Goal: Task Accomplishment & Management: Use online tool/utility

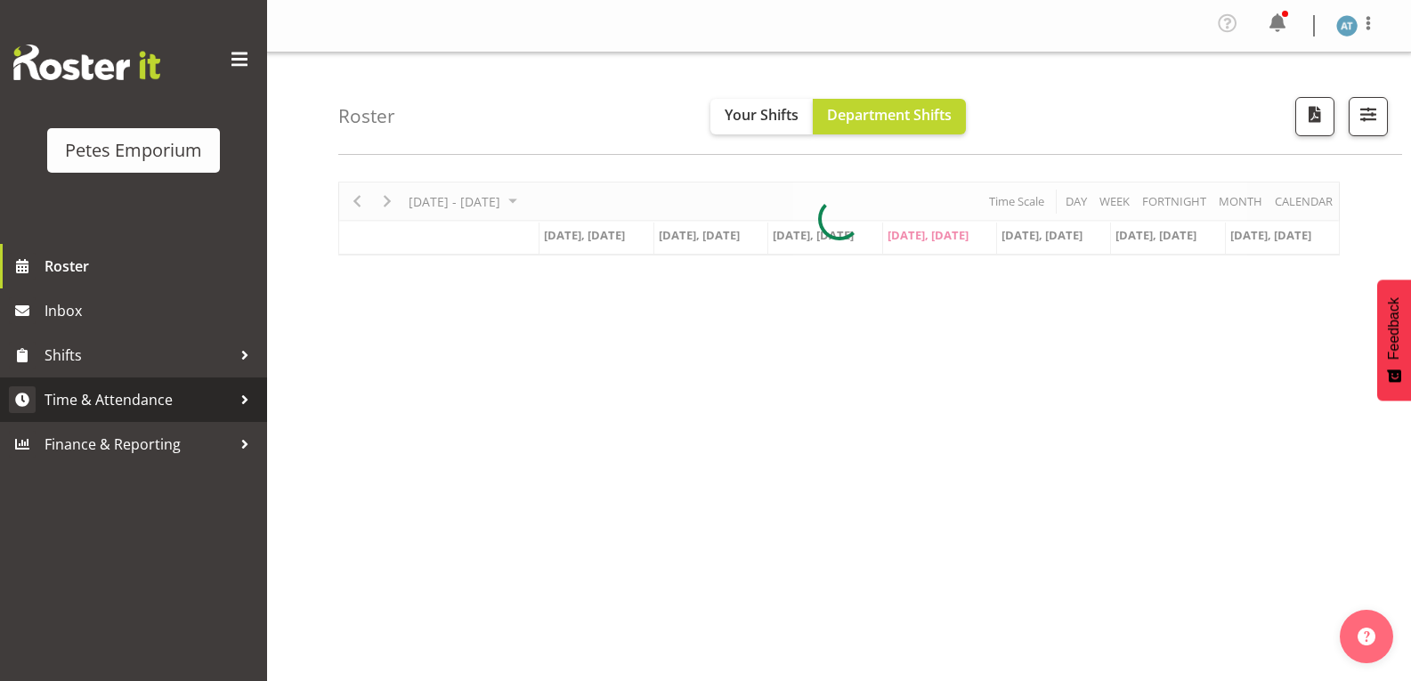
click at [161, 401] on span "Time & Attendance" at bounding box center [138, 399] width 187 height 27
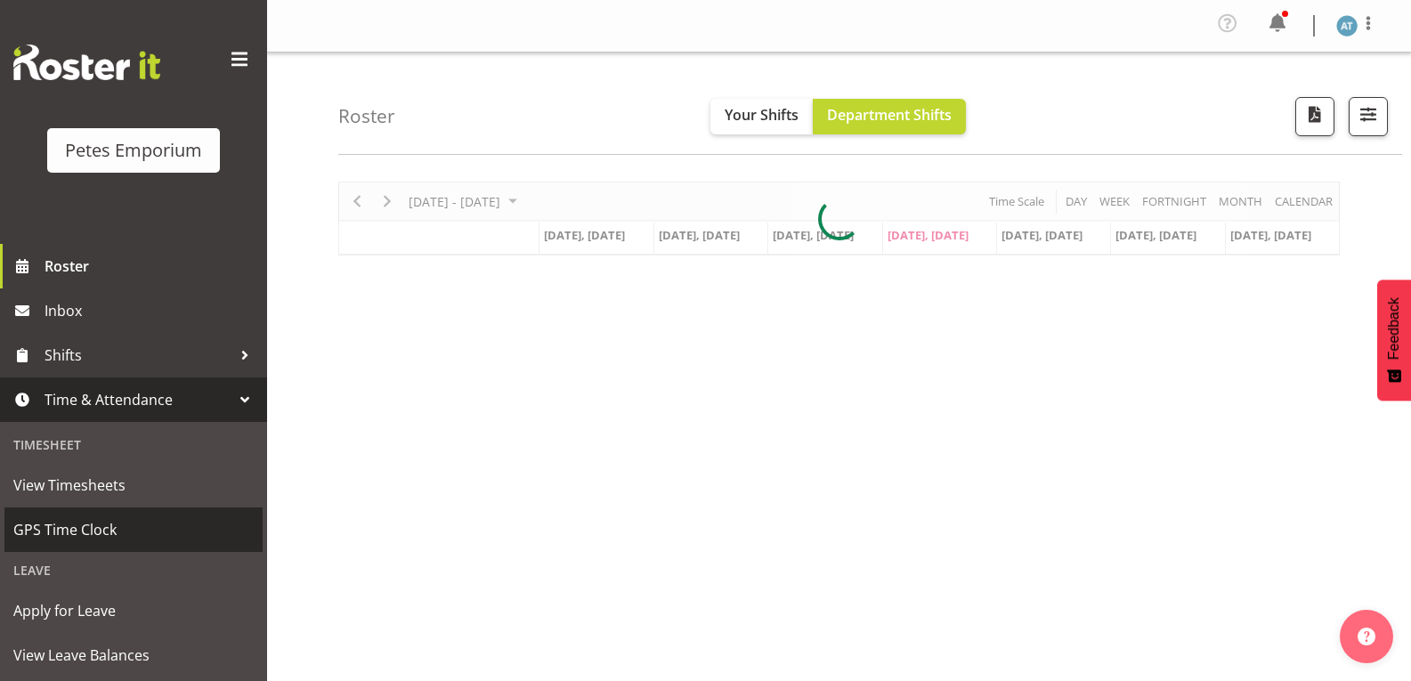
click at [176, 546] on link "GPS Time Clock" at bounding box center [133, 529] width 258 height 45
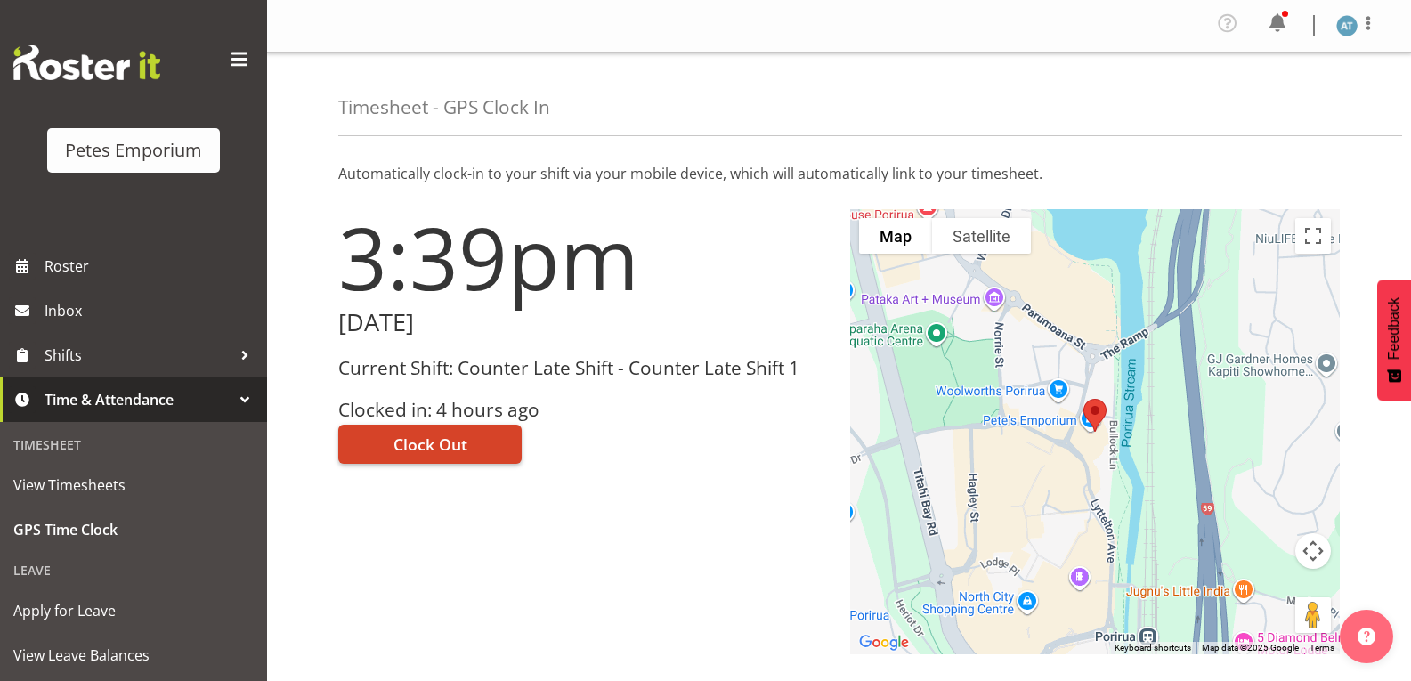
click at [491, 445] on button "Clock Out" at bounding box center [429, 444] width 183 height 39
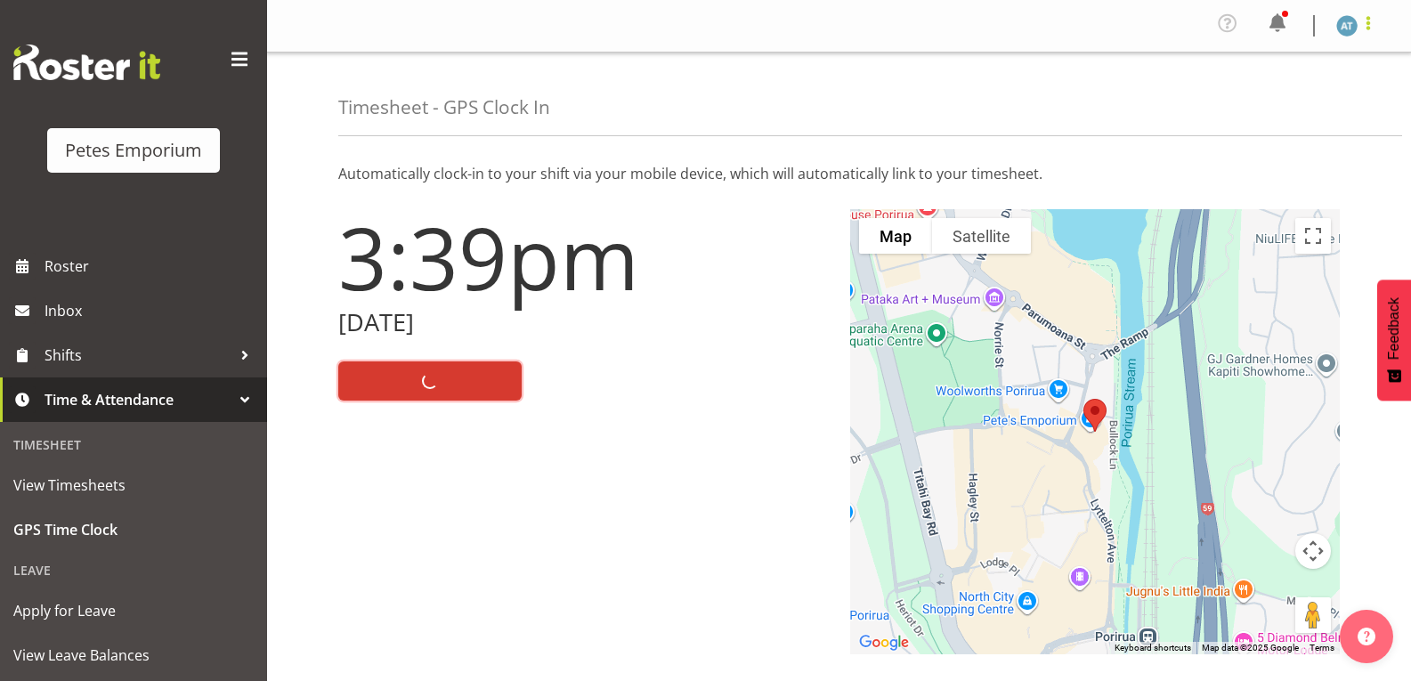
click at [1376, 24] on span at bounding box center [1368, 22] width 21 height 21
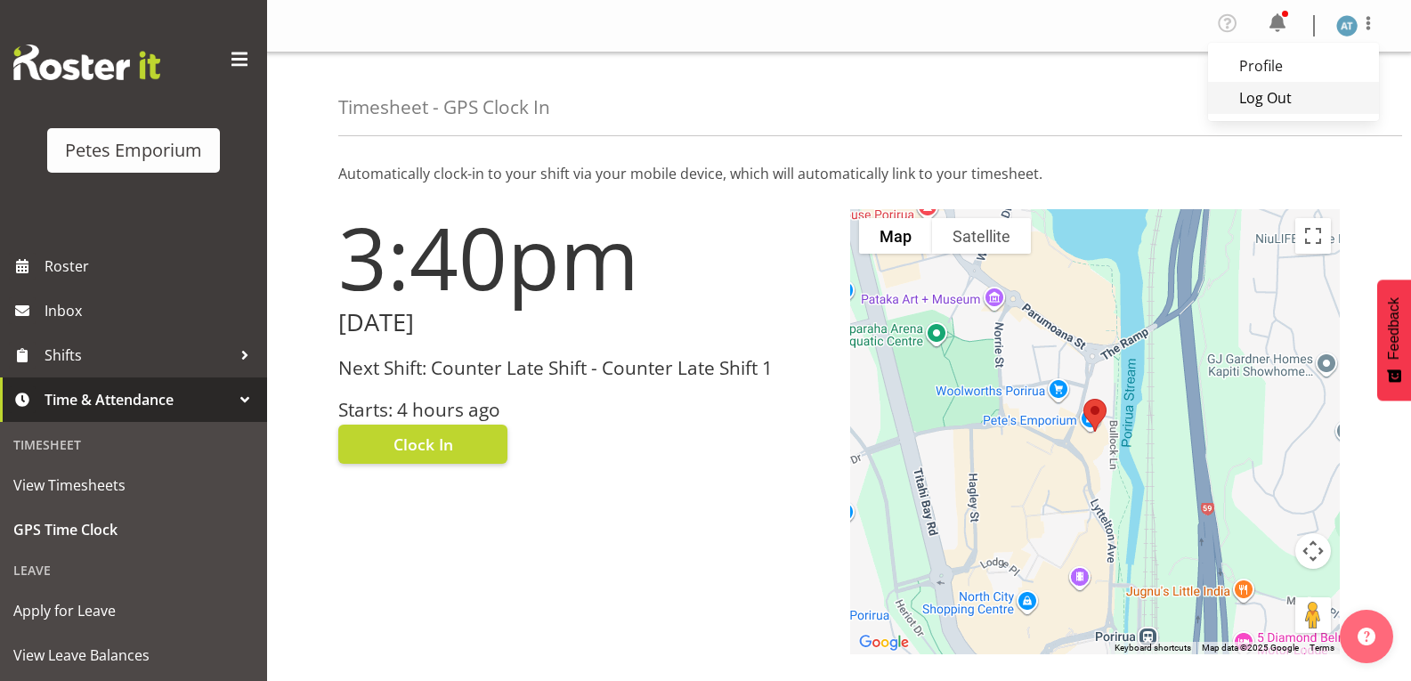
click at [1308, 94] on link "Log Out" at bounding box center [1293, 98] width 171 height 32
